Goal: Task Accomplishment & Management: Manage account settings

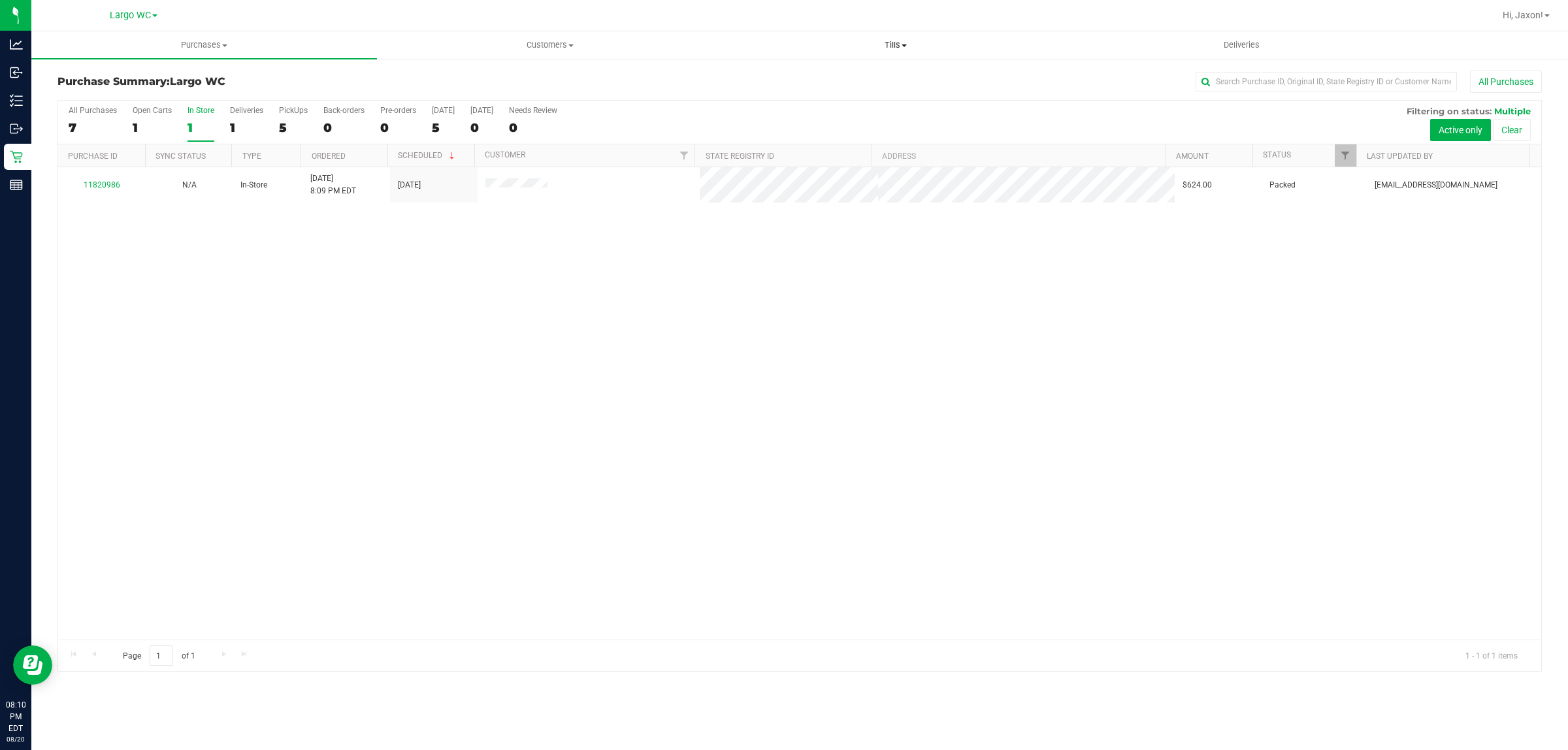
click at [887, 34] on uib-tab-heading "Tills Manage tills Reconcile e-payments" at bounding box center [895, 45] width 344 height 26
click at [827, 72] on li "Manage tills" at bounding box center [896, 79] width 346 height 16
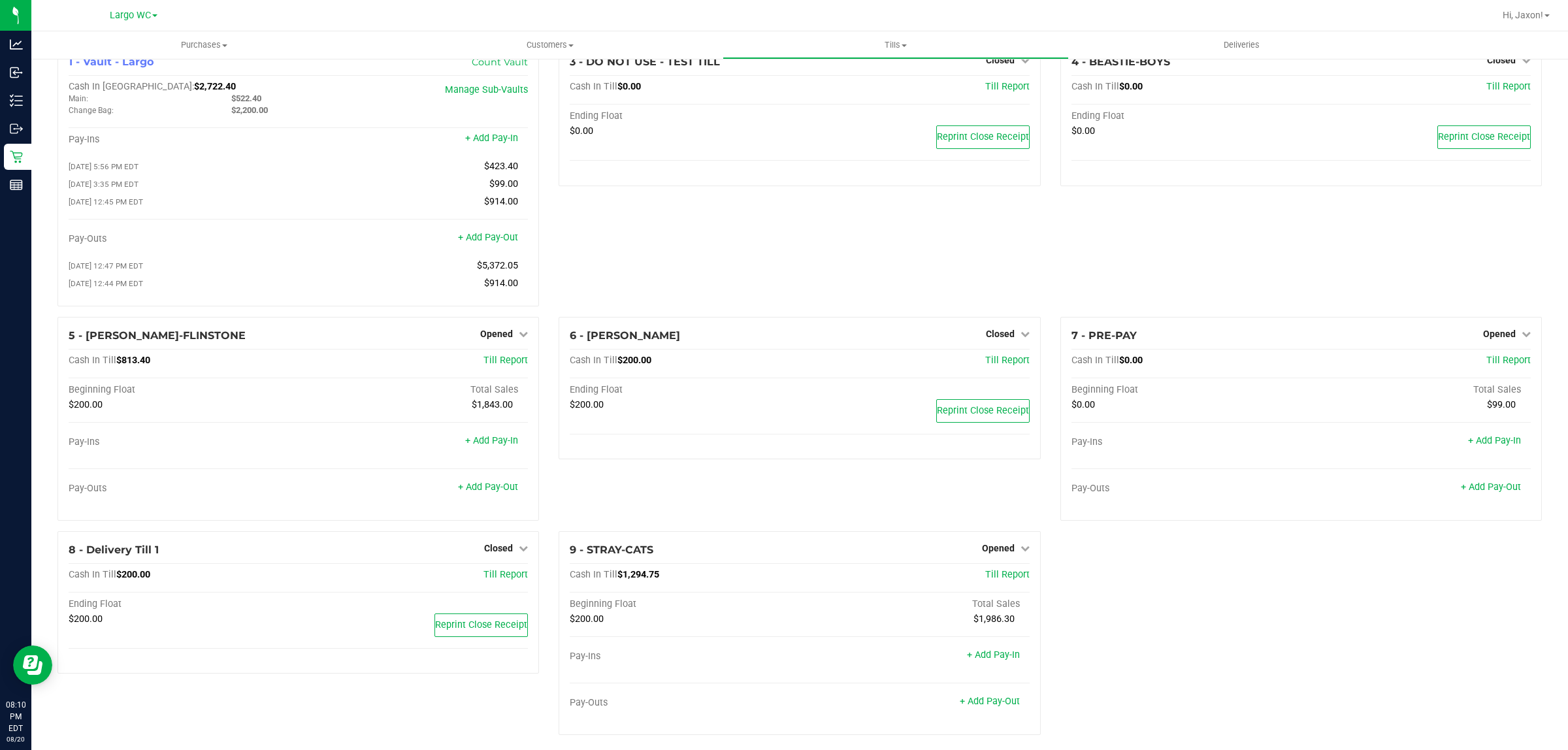
scroll to position [43, 0]
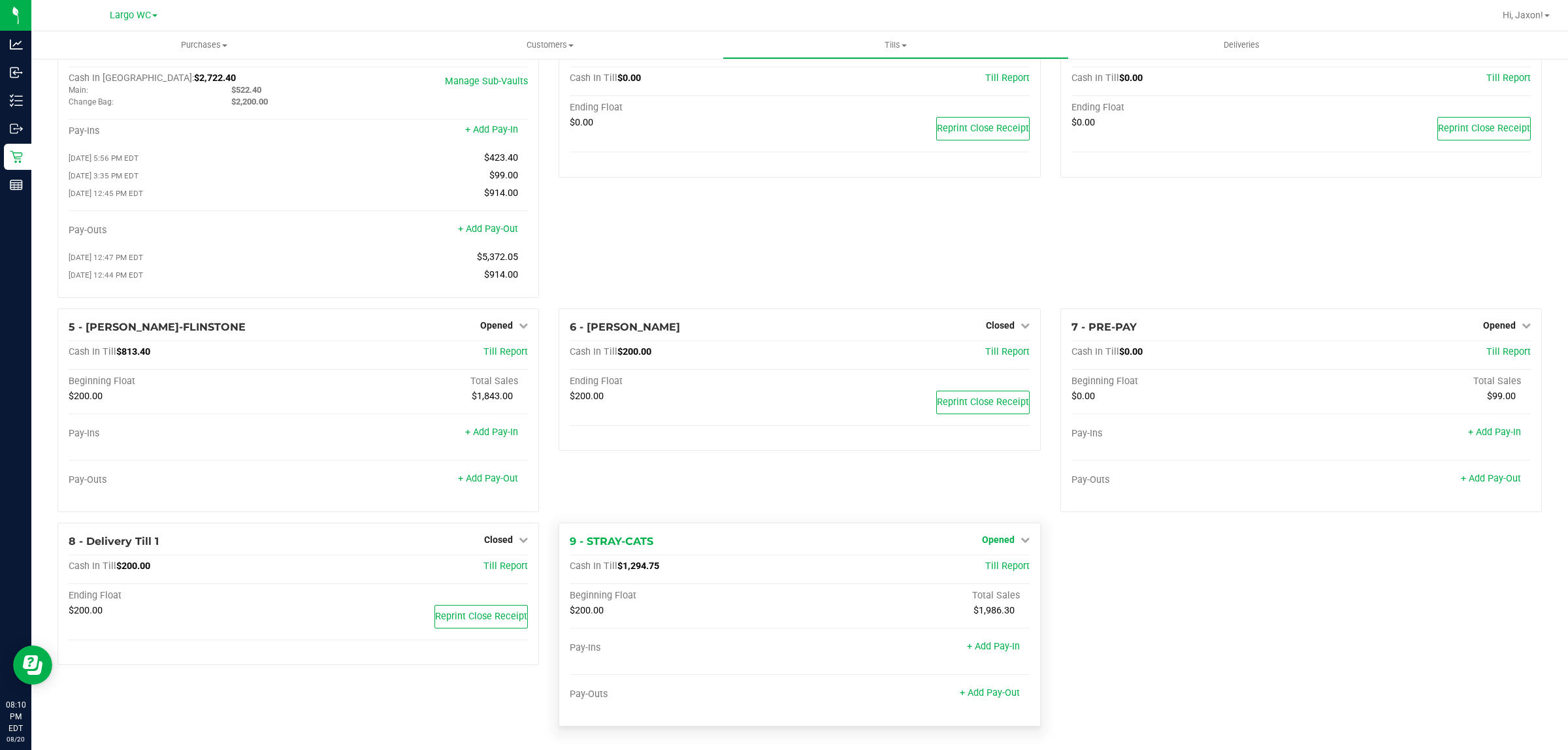
click at [1000, 535] on span "Opened" at bounding box center [998, 540] width 33 height 10
click at [1003, 564] on link "Close Till" at bounding box center [1000, 566] width 35 height 10
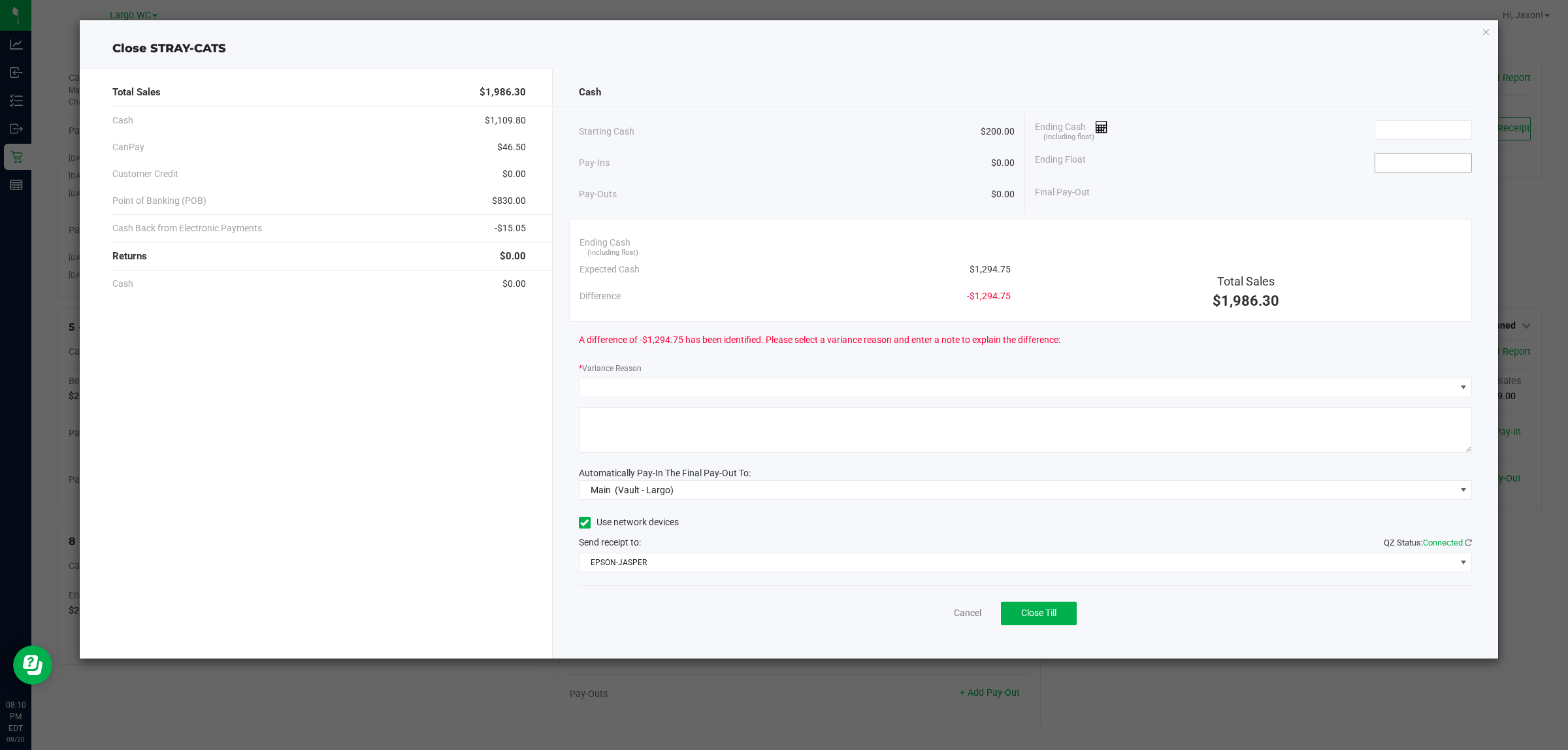
click at [1415, 155] on input at bounding box center [1423, 162] width 96 height 19
type input "$200.00"
click at [1409, 136] on input at bounding box center [1423, 130] width 96 height 19
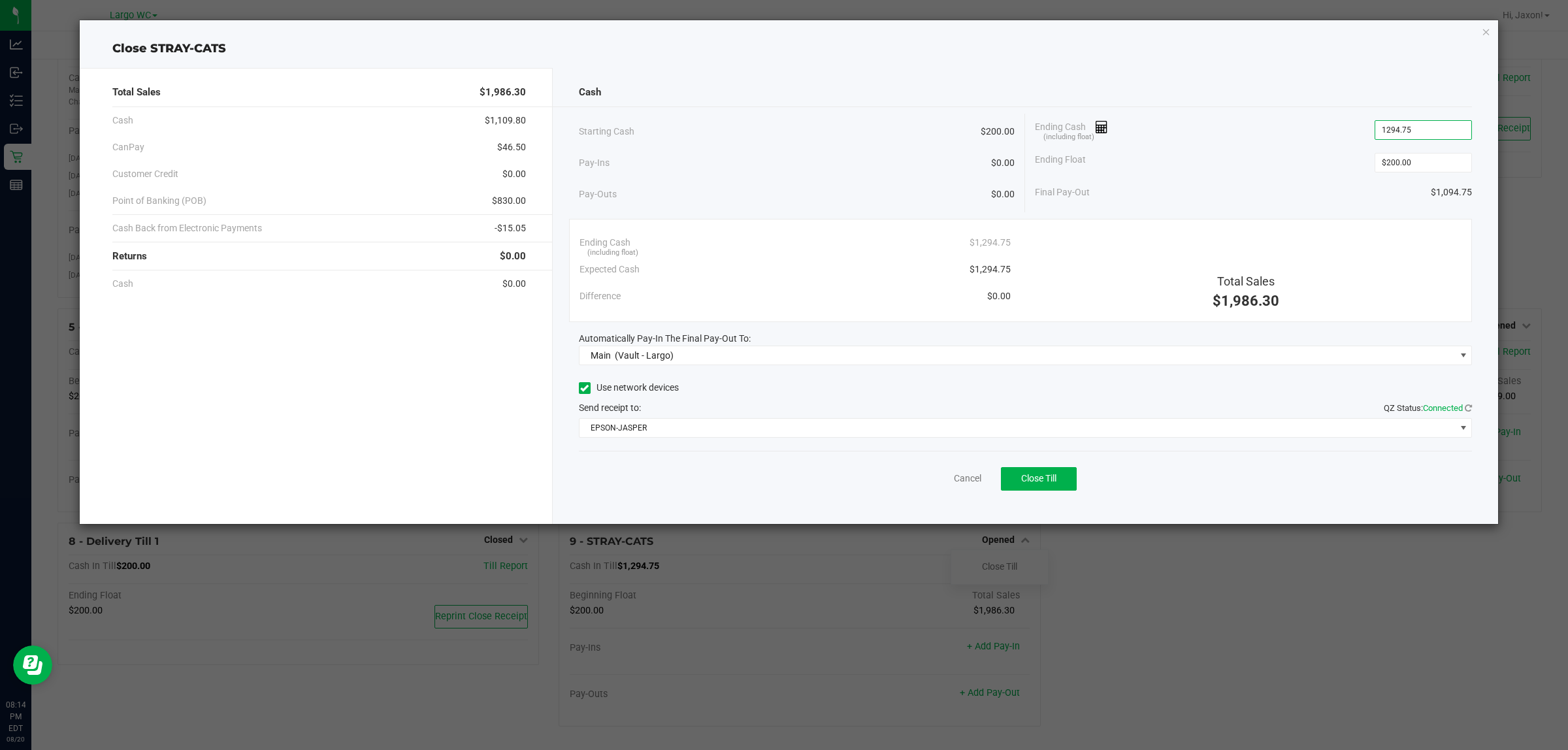
click at [1294, 197] on div "Final Pay-Out $1,094.75" at bounding box center [1253, 193] width 437 height 27
type input "$1,294.75"
click at [1052, 475] on span "Close Till" at bounding box center [1039, 478] width 35 height 10
click at [1481, 33] on icon "button" at bounding box center [1486, 31] width 9 height 16
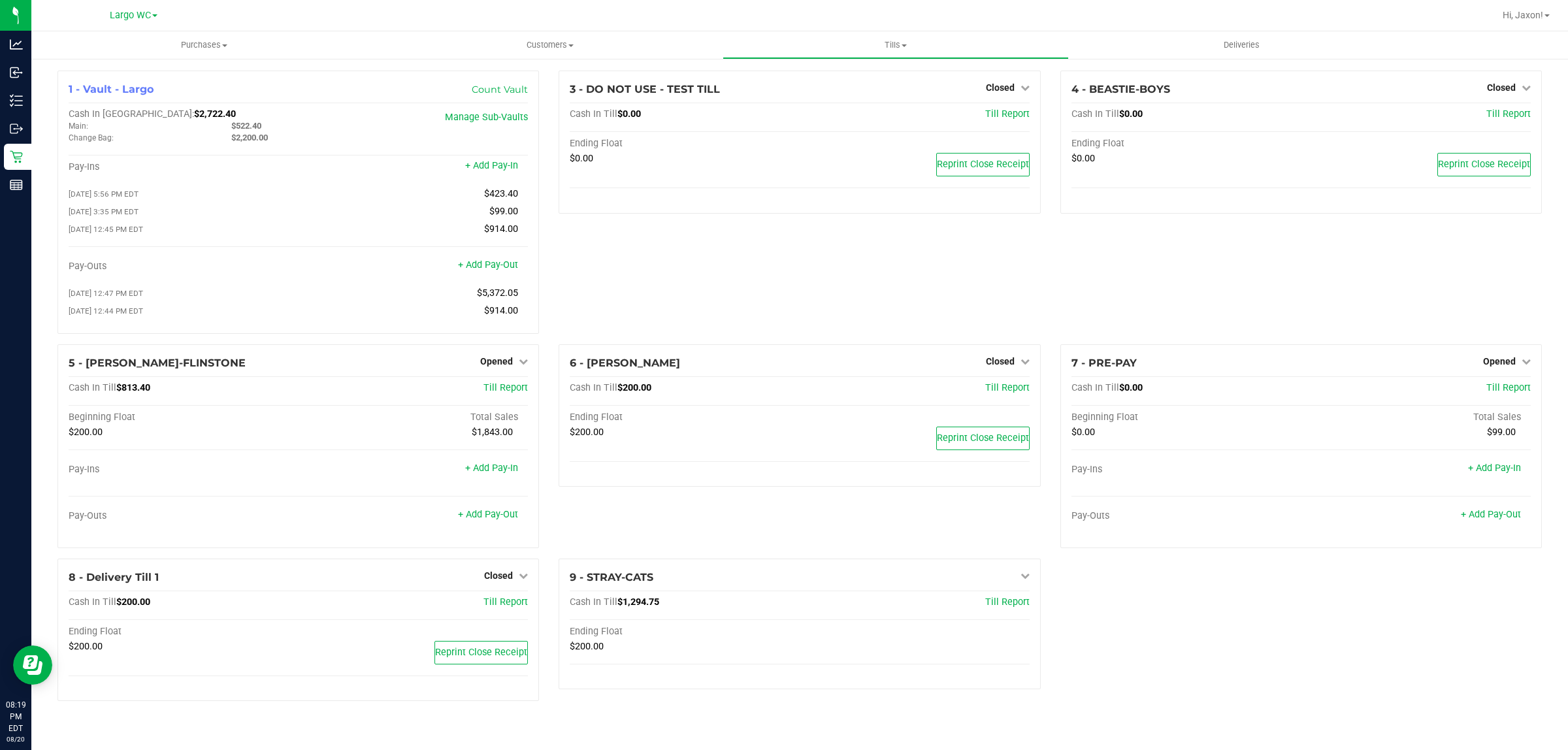
scroll to position [0, 0]
drag, startPoint x: 1491, startPoint y: 371, endPoint x: 1494, endPoint y: 378, distance: 7.6
click at [1491, 366] on span "Opened" at bounding box center [1499, 361] width 33 height 10
click at [1506, 396] on div "Close Till" at bounding box center [1501, 388] width 97 height 16
click at [1506, 392] on link "Close Till" at bounding box center [1501, 388] width 35 height 10
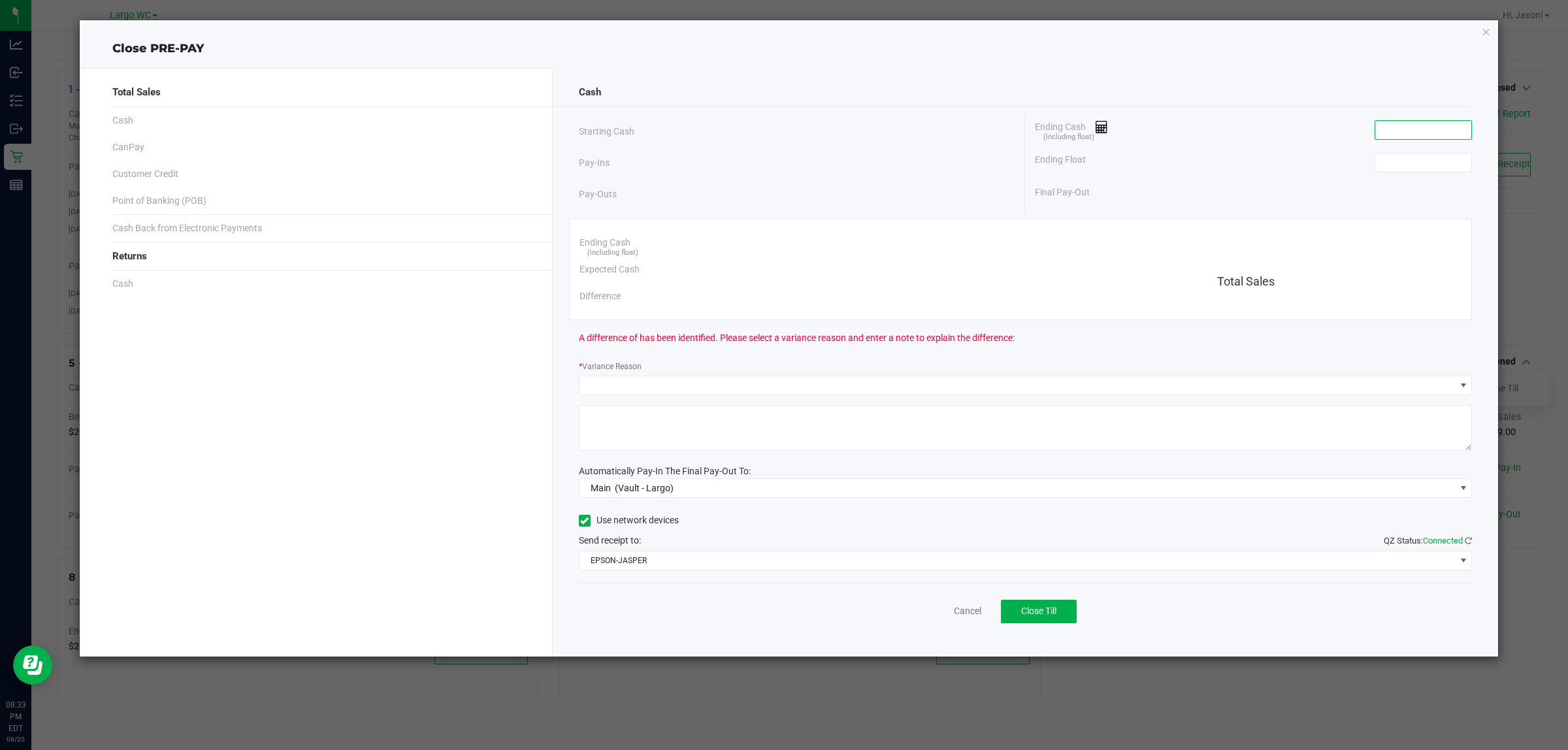
click at [1392, 131] on input at bounding box center [1423, 130] width 96 height 19
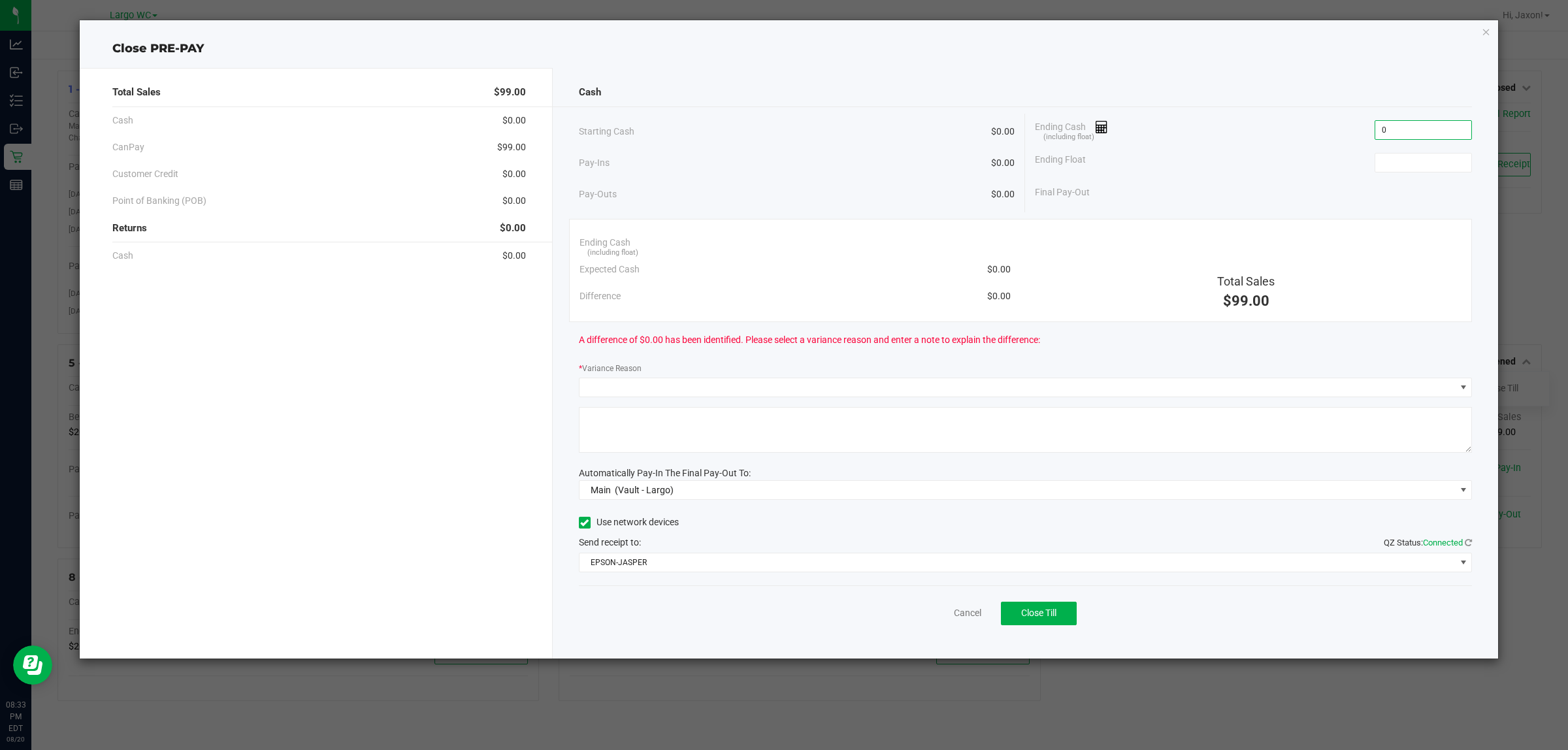
type input "$0.00"
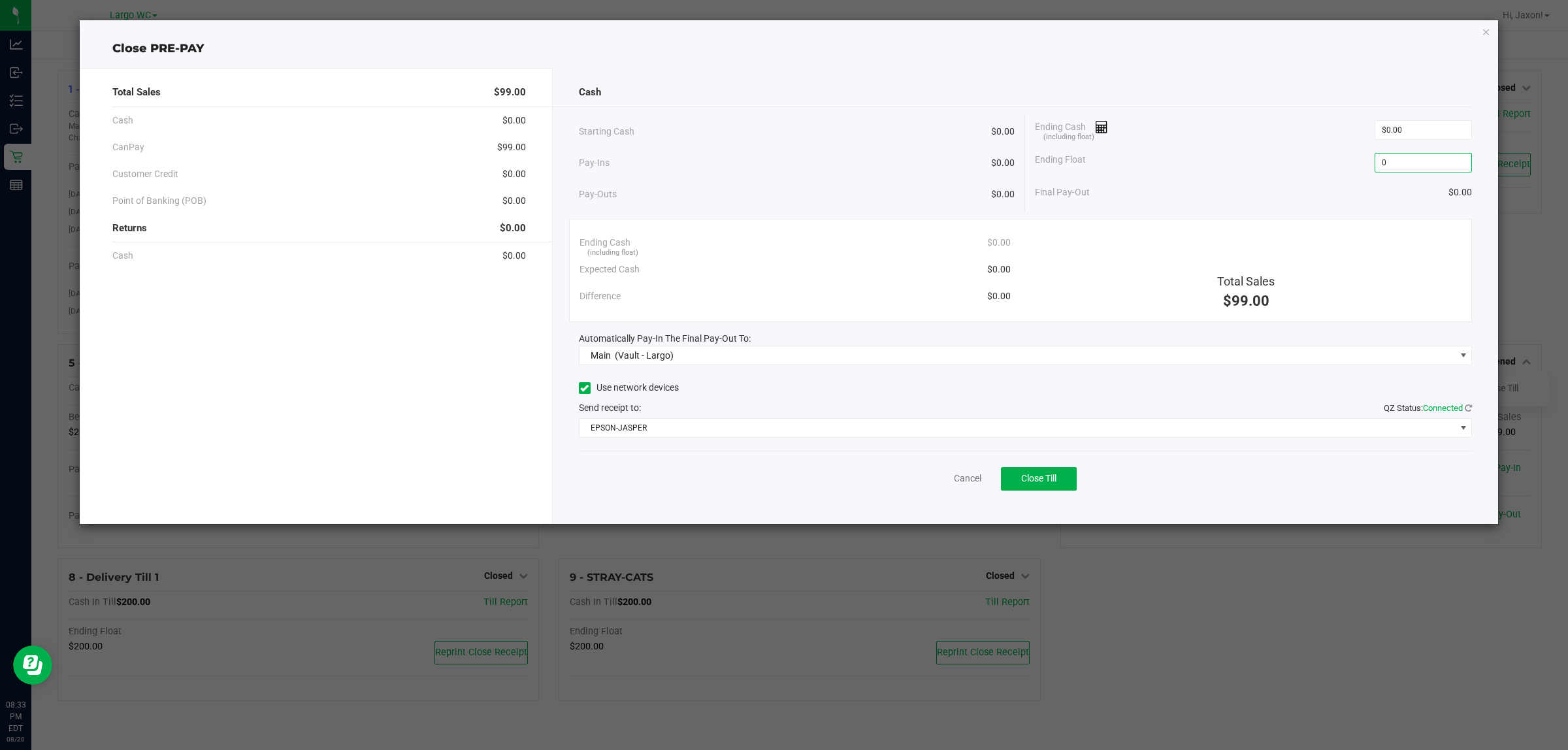
type input "$0.00"
click at [1275, 128] on div "Ending Cash (including float) $0.00" at bounding box center [1253, 130] width 437 height 33
click at [1061, 482] on button "Close Till" at bounding box center [1039, 479] width 76 height 24
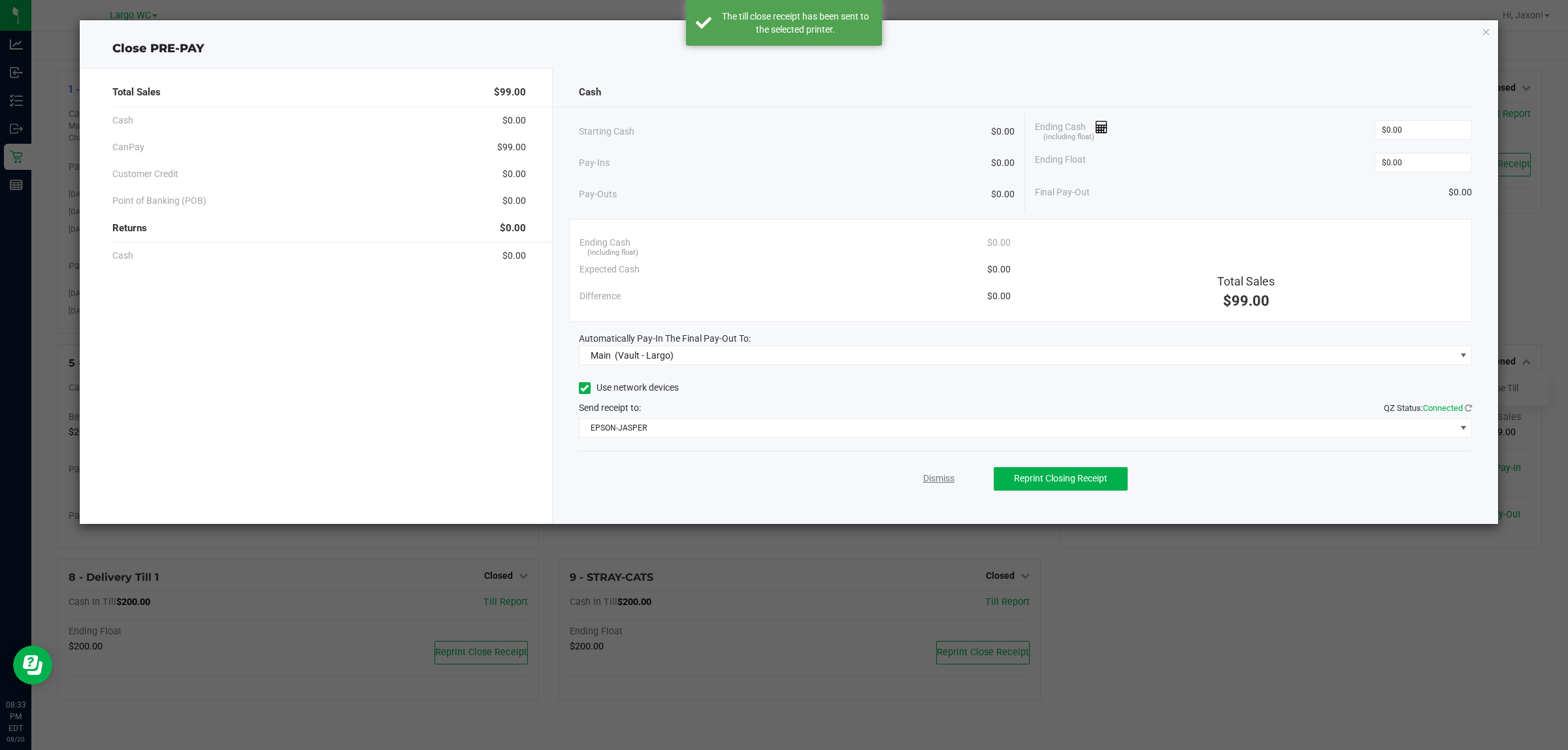
click at [938, 475] on link "Dismiss" at bounding box center [938, 478] width 31 height 13
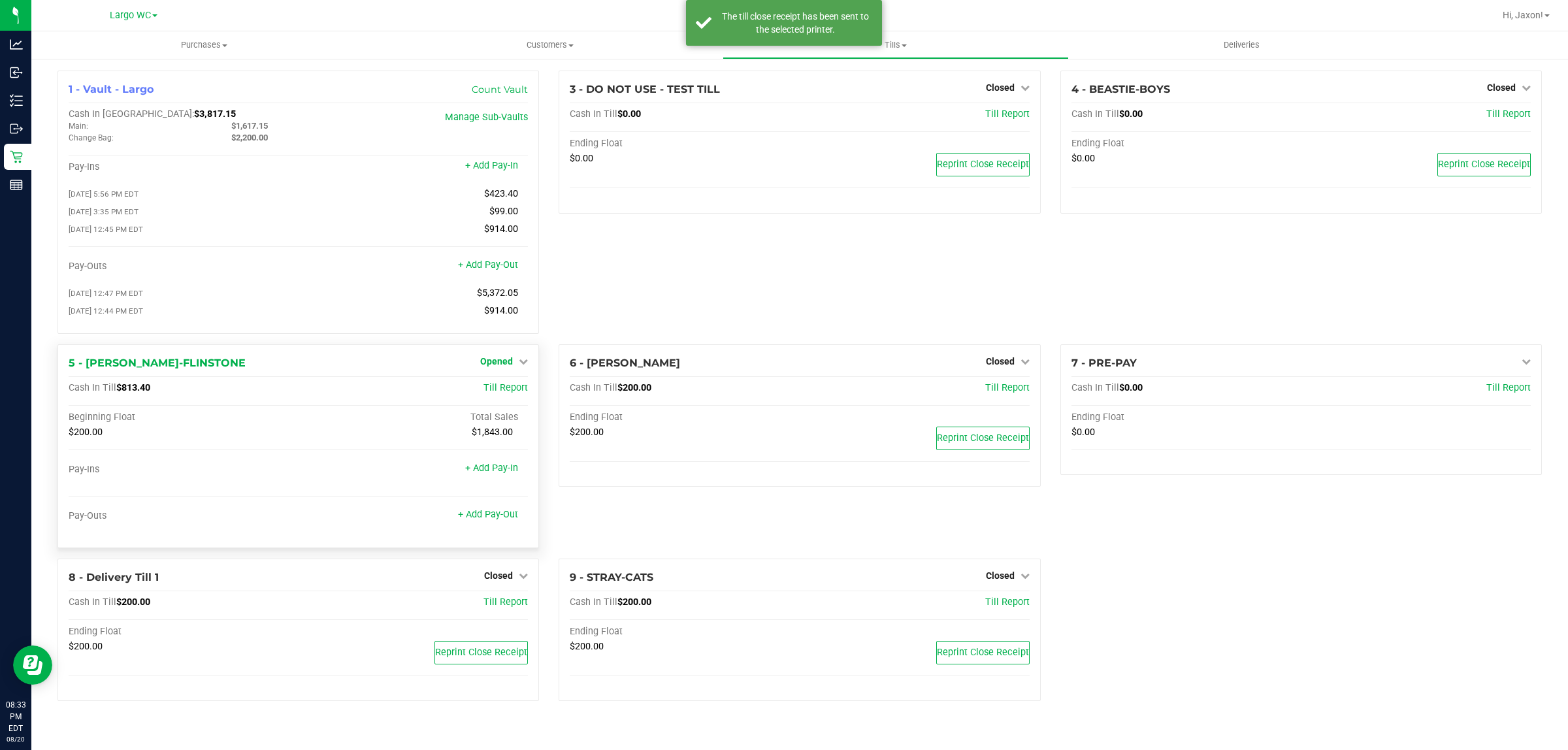
click at [512, 366] on span "Opened" at bounding box center [497, 361] width 33 height 10
click at [509, 393] on link "Close Till" at bounding box center [498, 388] width 35 height 10
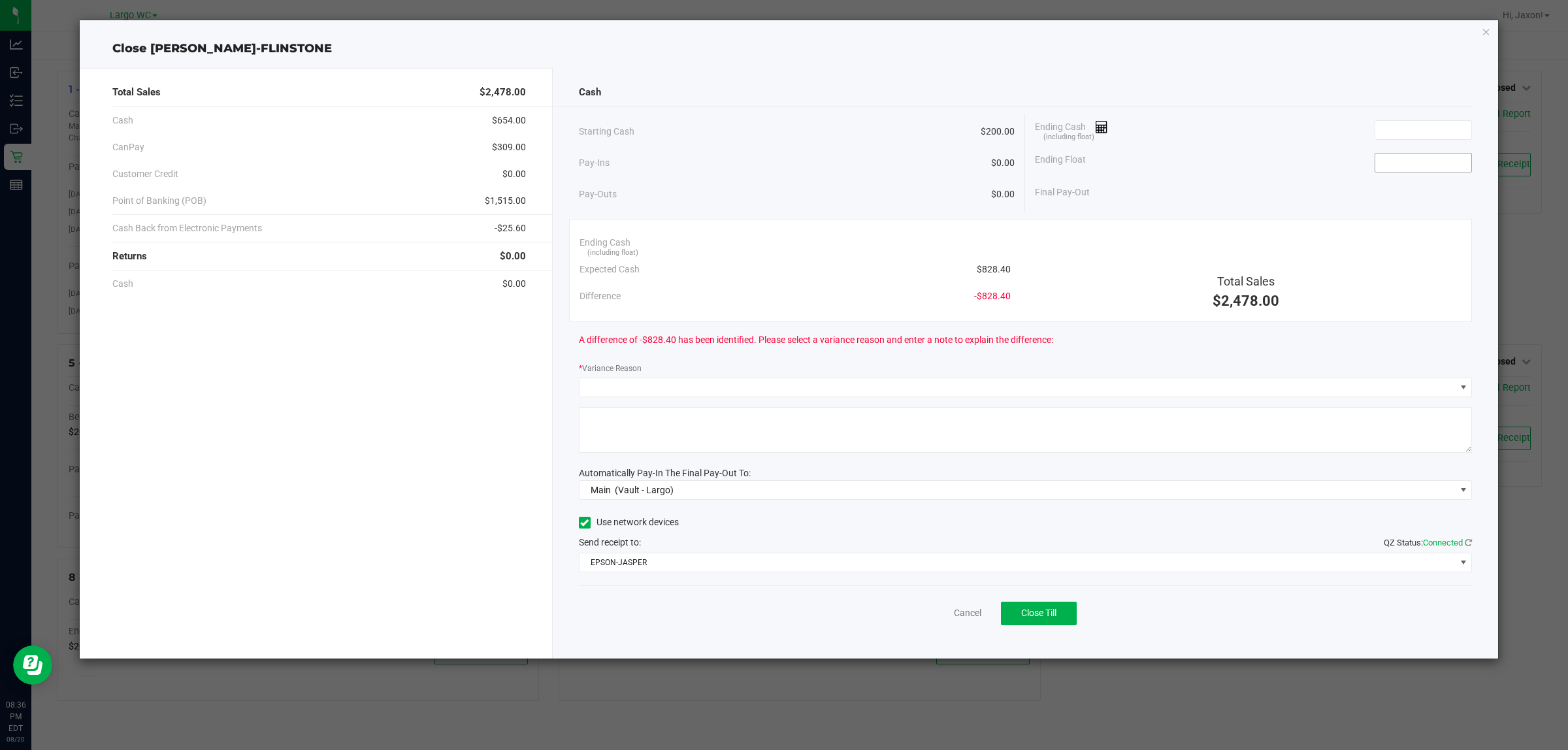
click at [1406, 167] on input at bounding box center [1423, 162] width 96 height 19
click at [1434, 130] on input at bounding box center [1423, 130] width 96 height 19
type input "$200.00"
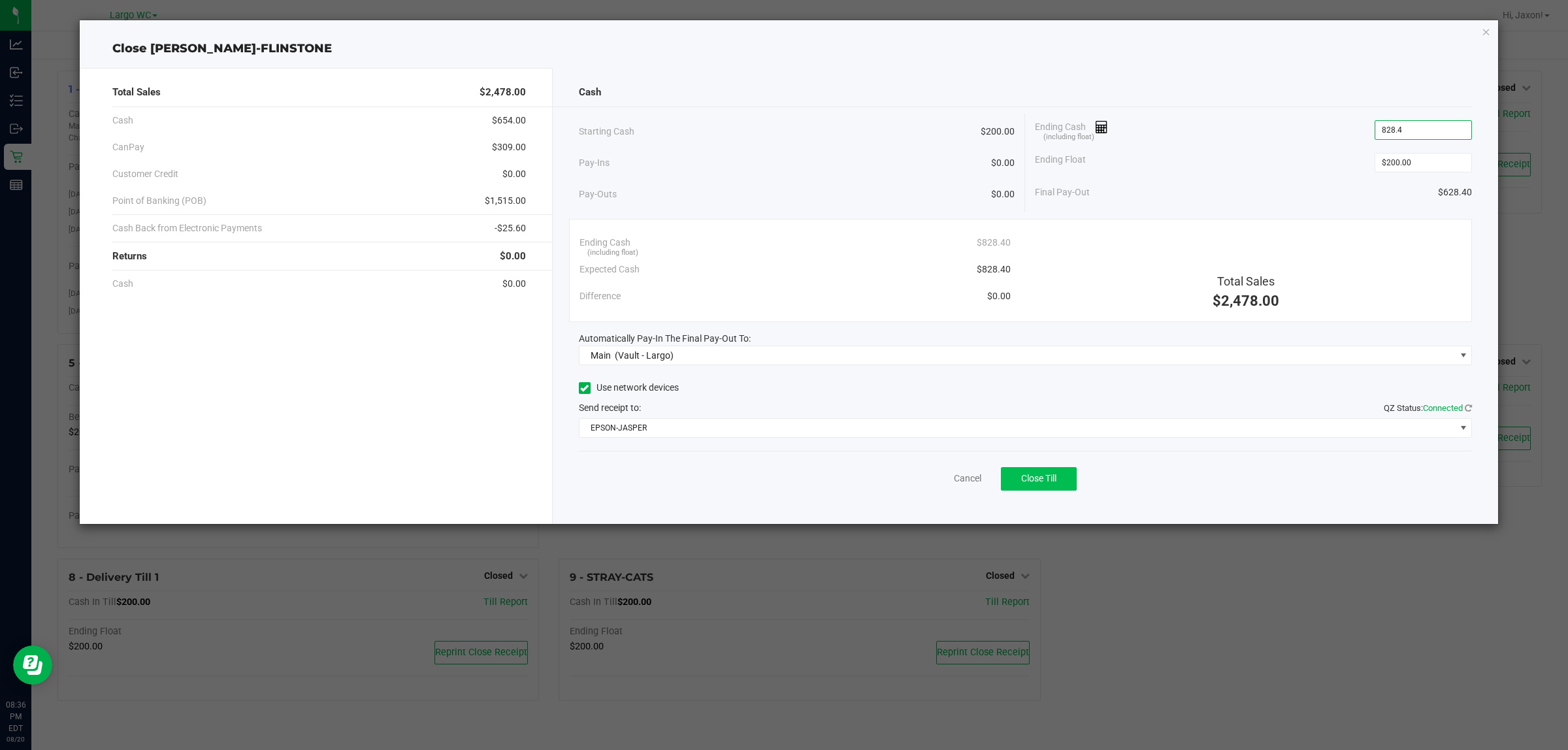
click at [1050, 478] on span "Close Till" at bounding box center [1039, 478] width 35 height 10
type input "$828.40"
click at [938, 481] on link "Dismiss" at bounding box center [938, 478] width 31 height 13
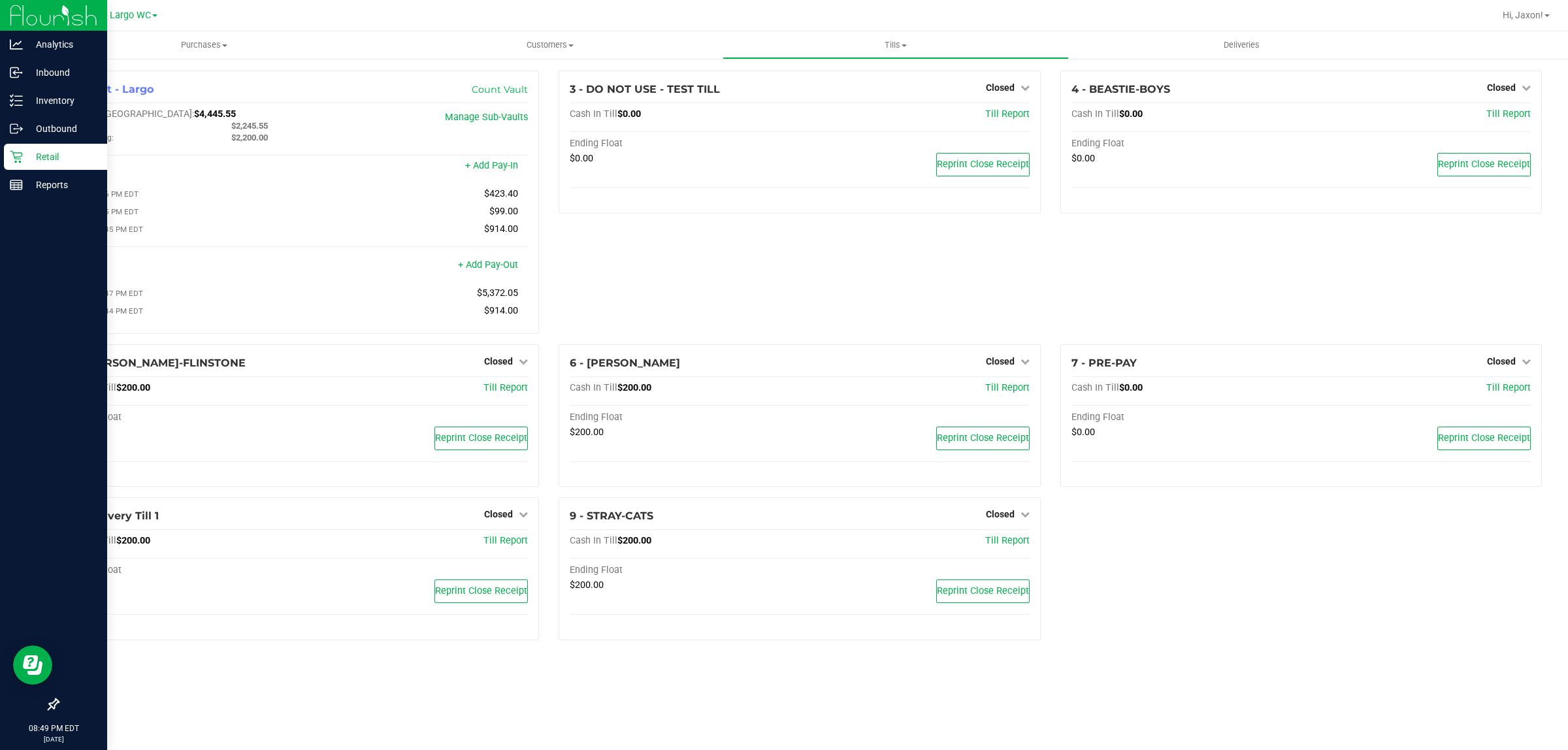
click at [54, 165] on div "Retail" at bounding box center [56, 157] width 104 height 26
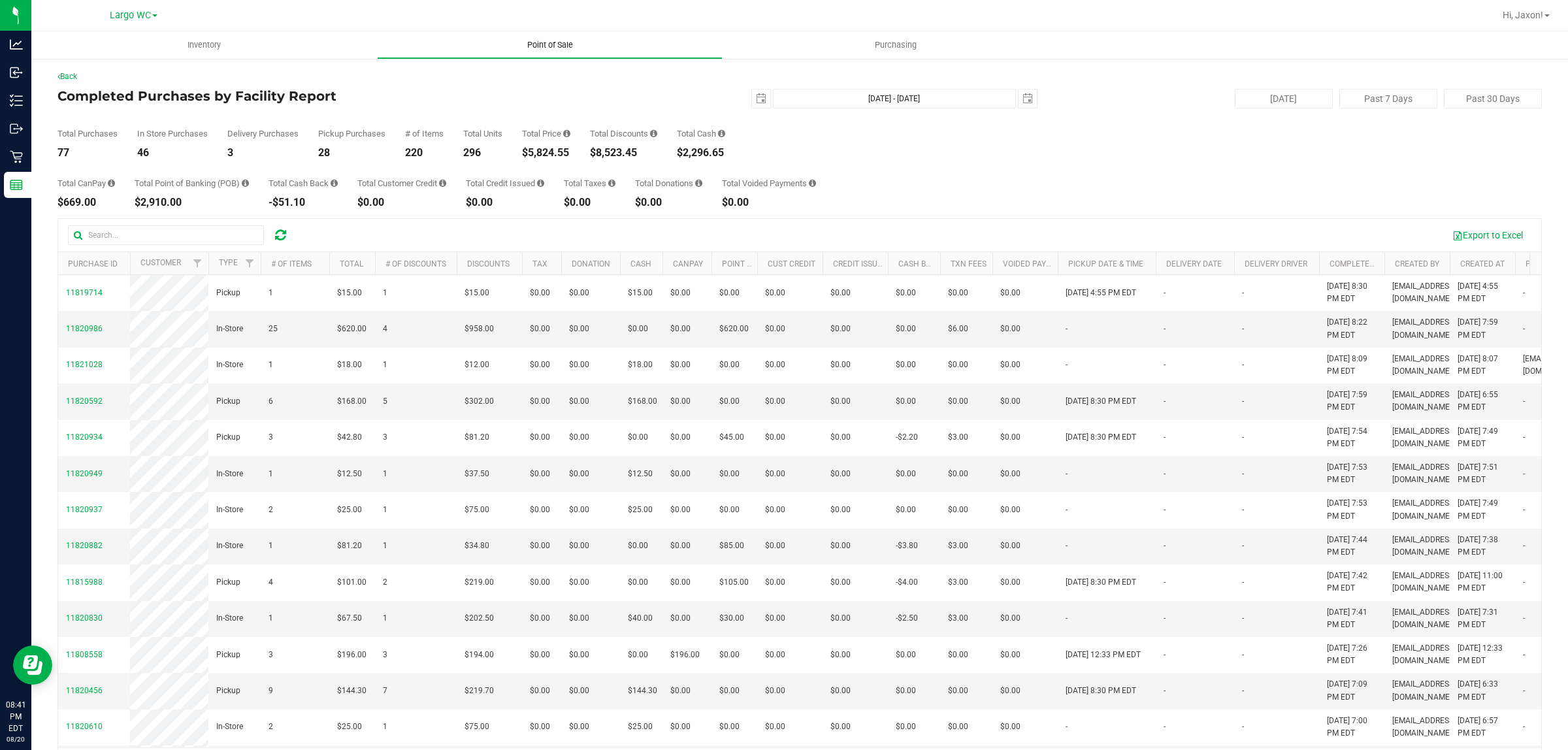
click at [536, 44] on span "Point of Sale" at bounding box center [550, 45] width 81 height 12
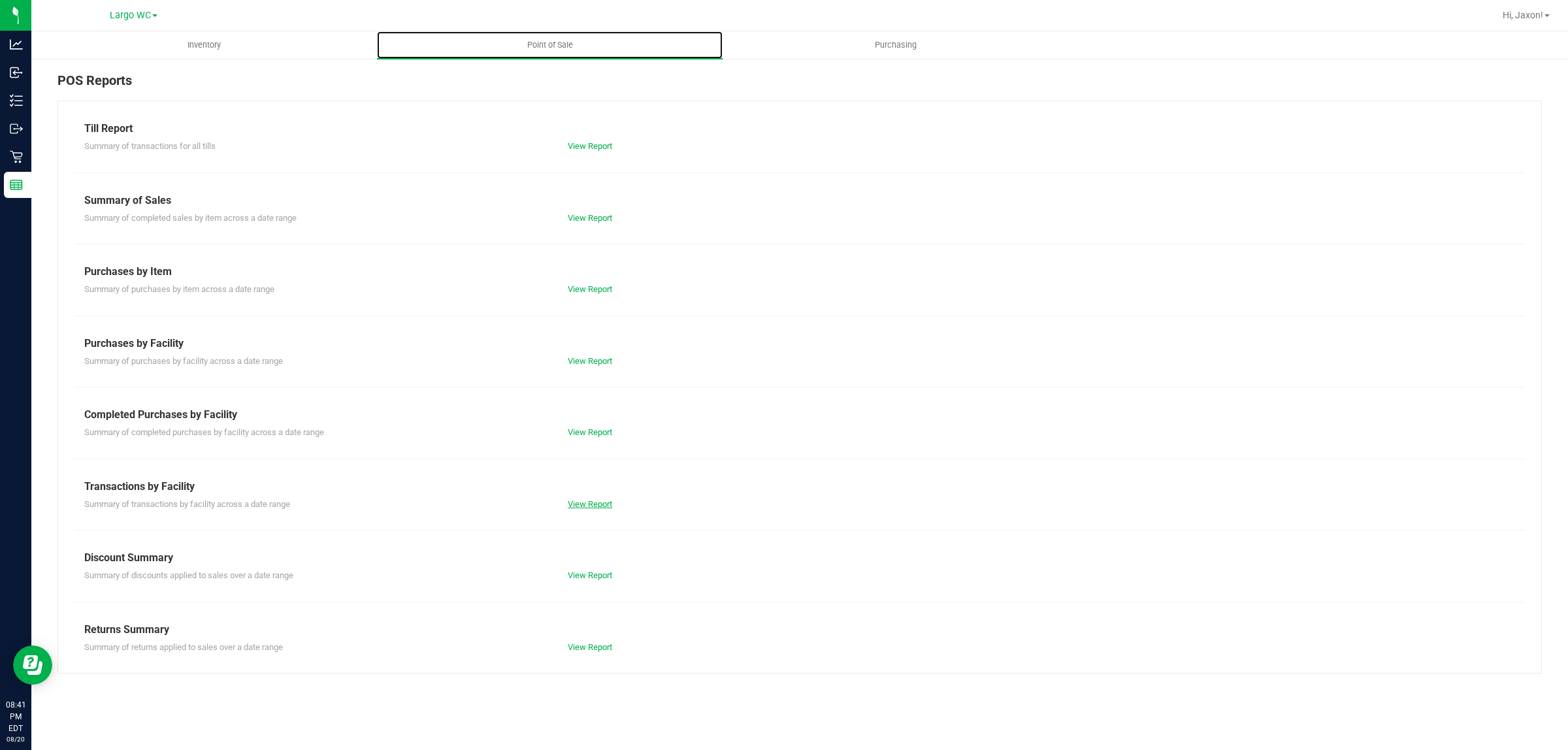
click at [609, 503] on link "View Report" at bounding box center [590, 504] width 45 height 10
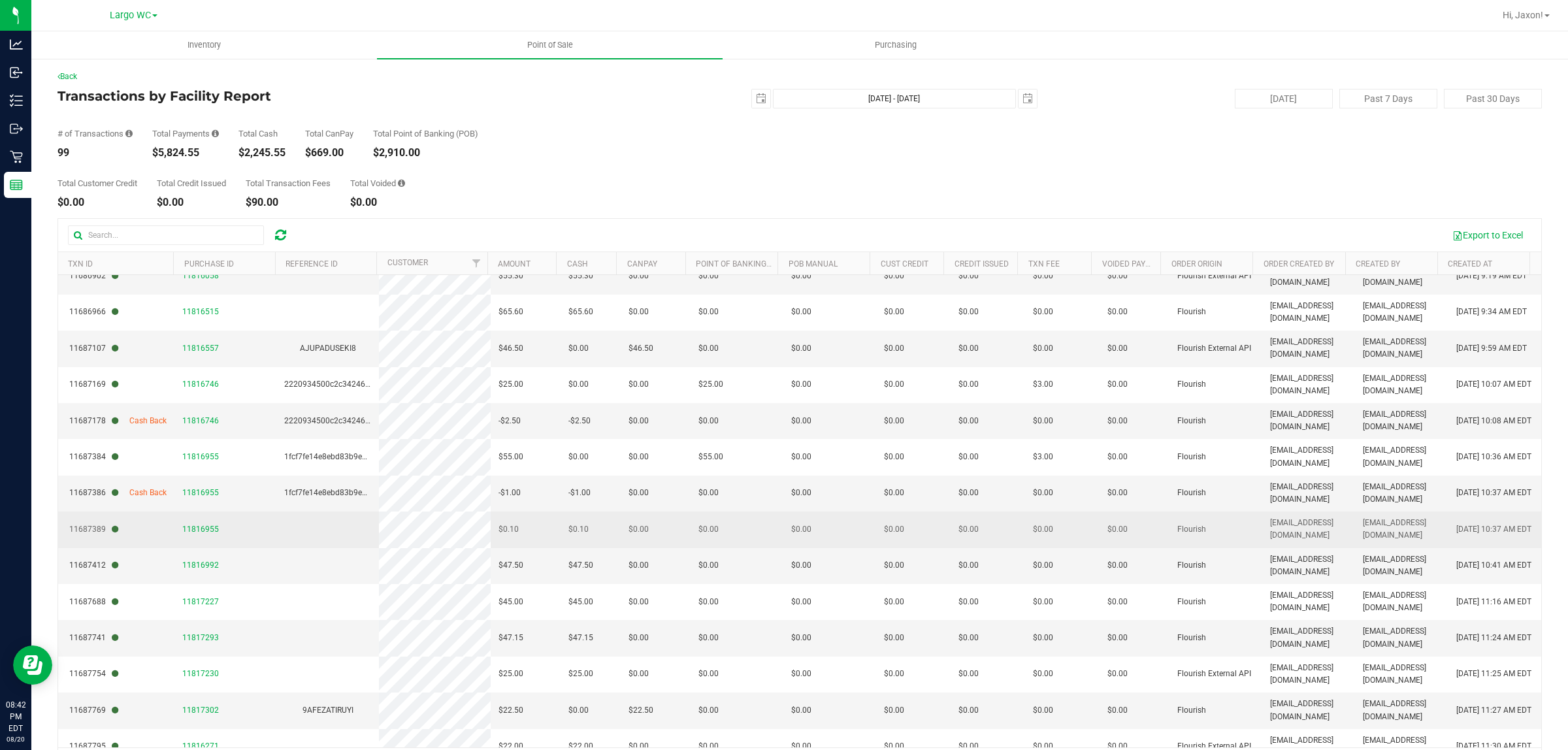
scroll to position [82, 0]
